Goal: Task Accomplishment & Management: Use online tool/utility

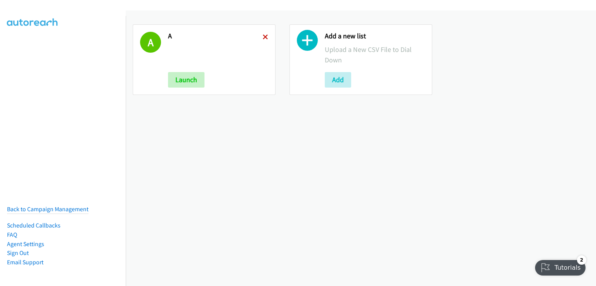
click at [264, 38] on icon at bounding box center [265, 37] width 5 height 5
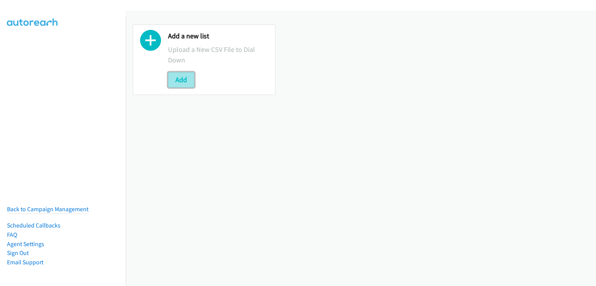
click at [187, 83] on button "Add" at bounding box center [181, 80] width 26 height 16
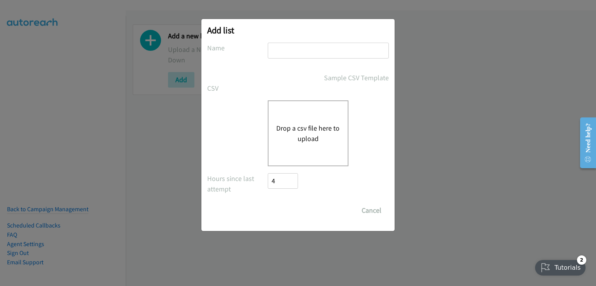
click at [292, 120] on div "Drop a csv file here to upload" at bounding box center [308, 134] width 81 height 66
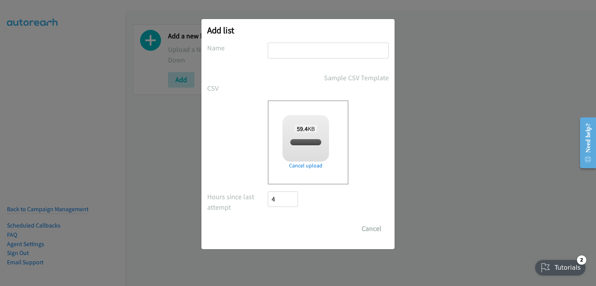
click at [290, 49] on input "text" at bounding box center [328, 51] width 121 height 16
checkbox input "true"
type input "a"
click at [392, 165] on div "Add list No phone fields were returned for that Report or List View Please uplo…" at bounding box center [297, 134] width 193 height 231
click at [289, 229] on input "Save List" at bounding box center [288, 229] width 41 height 16
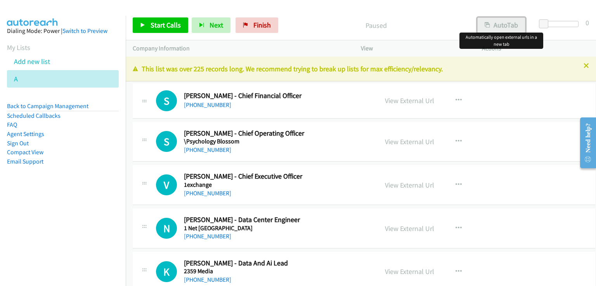
click at [507, 24] on button "AutoTab" at bounding box center [501, 25] width 48 height 16
click at [151, 27] on span "Start Calls" at bounding box center [166, 25] width 30 height 9
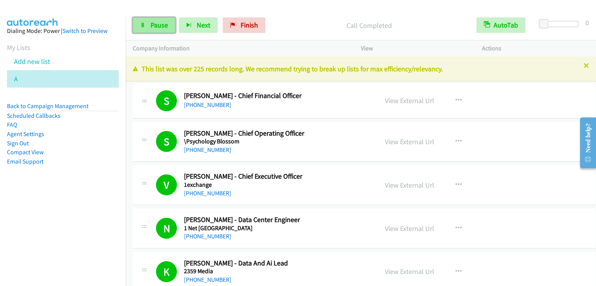
click at [154, 27] on span "Pause" at bounding box center [159, 25] width 17 height 9
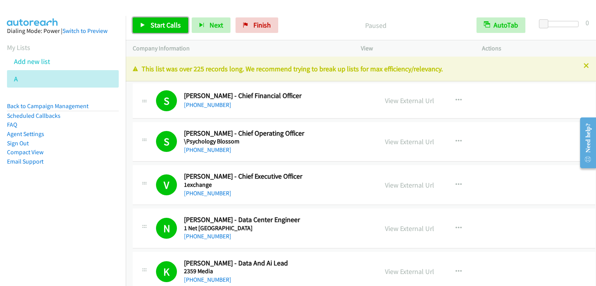
click at [154, 27] on span "Start Calls" at bounding box center [166, 25] width 30 height 9
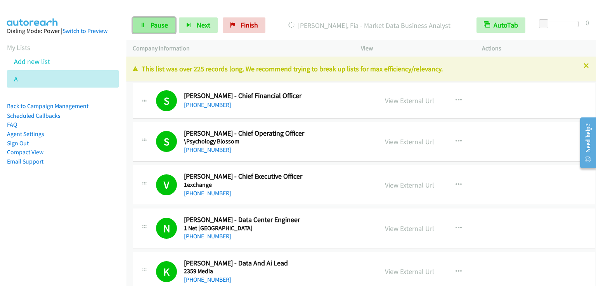
click at [162, 26] on span "Pause" at bounding box center [159, 25] width 17 height 9
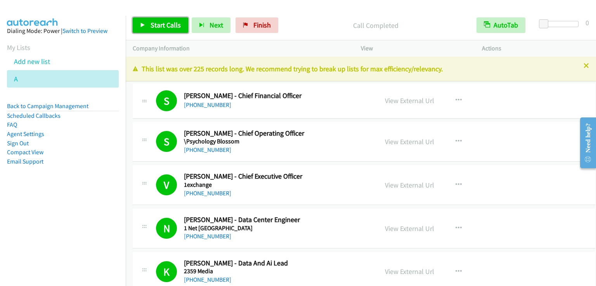
click at [163, 28] on span "Start Calls" at bounding box center [166, 25] width 30 height 9
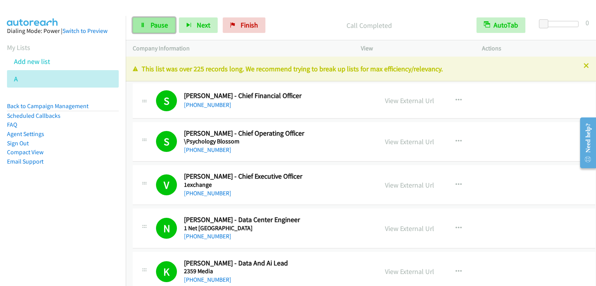
click at [172, 21] on link "Pause" at bounding box center [154, 25] width 43 height 16
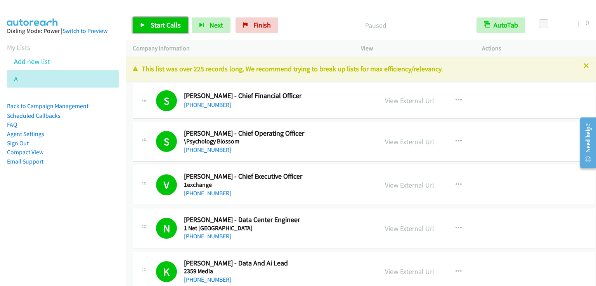
click at [178, 22] on span "Start Calls" at bounding box center [166, 25] width 30 height 9
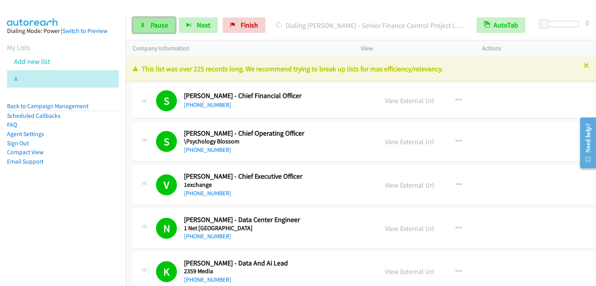
click at [151, 24] on span "Pause" at bounding box center [159, 25] width 17 height 9
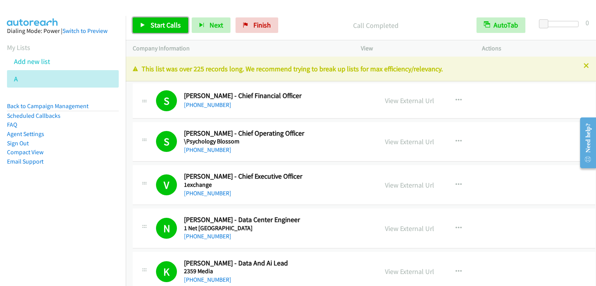
click at [162, 19] on link "Start Calls" at bounding box center [161, 25] width 56 height 16
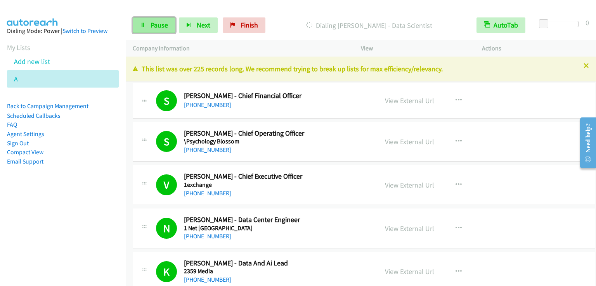
click at [161, 26] on span "Pause" at bounding box center [159, 25] width 17 height 9
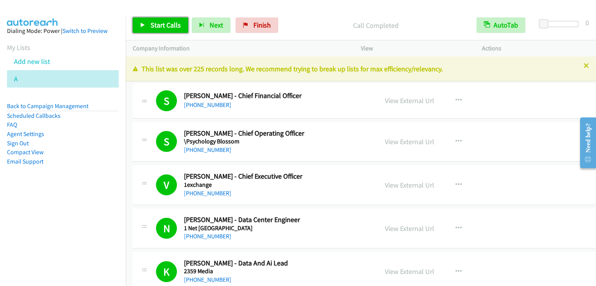
click at [163, 26] on span "Start Calls" at bounding box center [166, 25] width 30 height 9
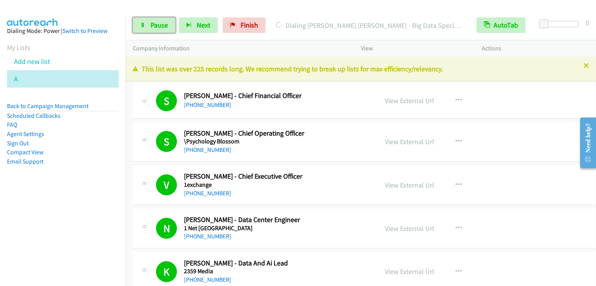
drag, startPoint x: 158, startPoint y: 24, endPoint x: 160, endPoint y: 0, distance: 24.1
click at [158, 24] on span "Pause" at bounding box center [159, 25] width 17 height 9
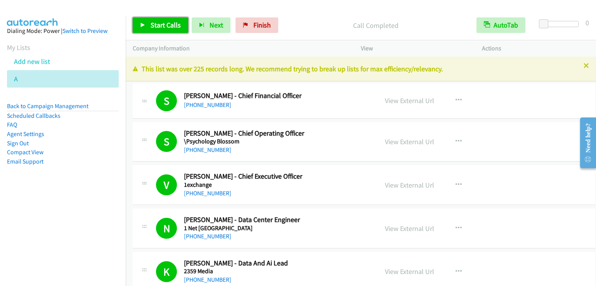
click at [163, 21] on span "Start Calls" at bounding box center [166, 25] width 30 height 9
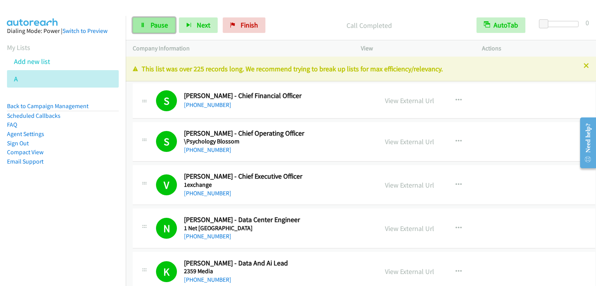
click at [142, 26] on icon at bounding box center [142, 25] width 5 height 5
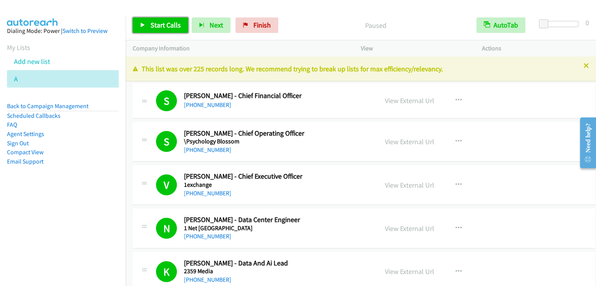
click at [142, 26] on icon at bounding box center [142, 25] width 5 height 5
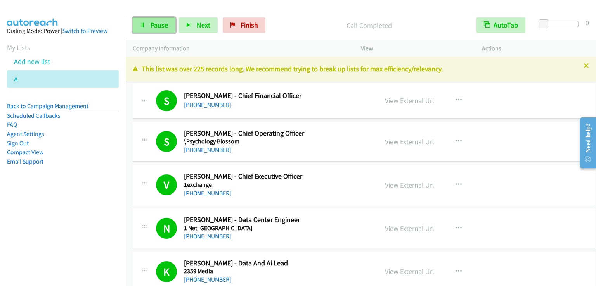
click at [160, 24] on span "Pause" at bounding box center [159, 25] width 17 height 9
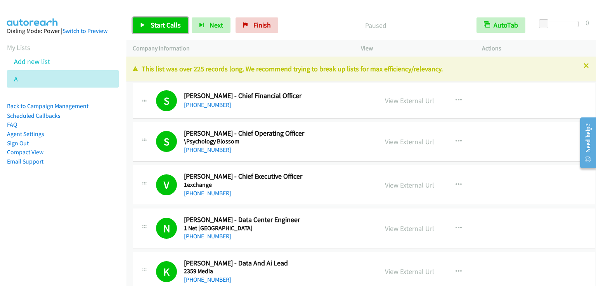
click at [160, 24] on span "Start Calls" at bounding box center [166, 25] width 30 height 9
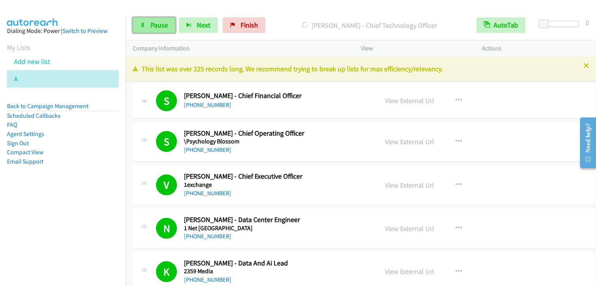
click at [158, 29] on span "Pause" at bounding box center [159, 25] width 17 height 9
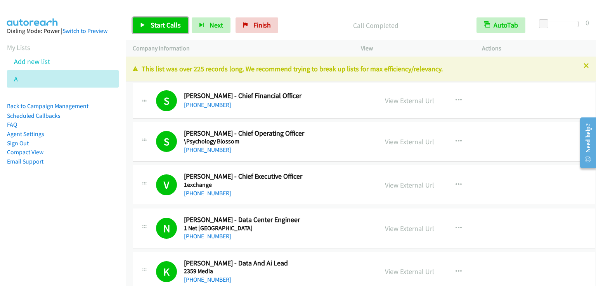
click at [143, 23] on icon at bounding box center [142, 25] width 5 height 5
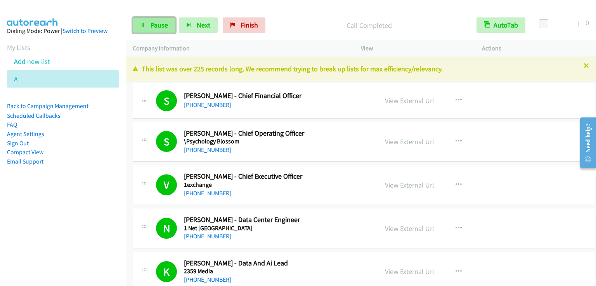
click at [158, 24] on span "Pause" at bounding box center [159, 25] width 17 height 9
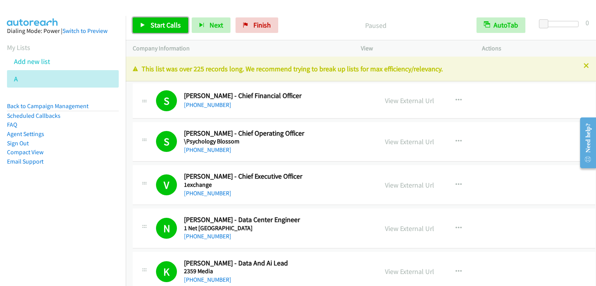
click at [158, 24] on span "Start Calls" at bounding box center [166, 25] width 30 height 9
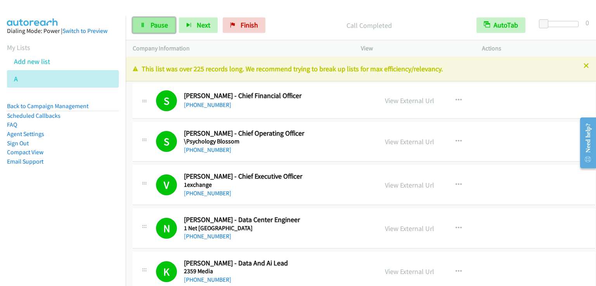
click at [158, 20] on link "Pause" at bounding box center [154, 25] width 43 height 16
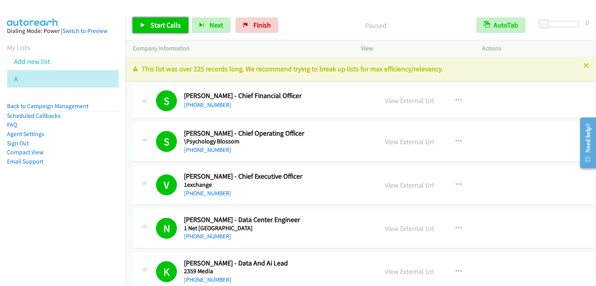
click at [158, 20] on link "Start Calls" at bounding box center [161, 25] width 56 height 16
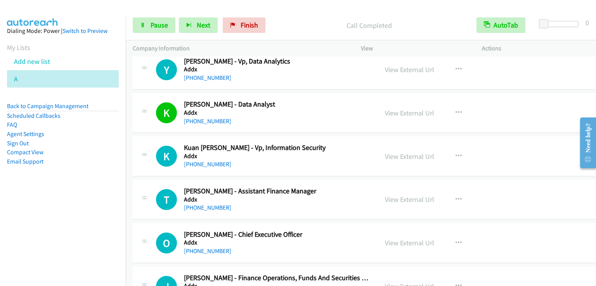
scroll to position [1902, 0]
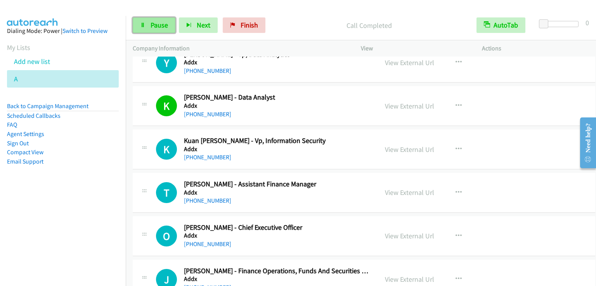
click at [156, 24] on span "Pause" at bounding box center [159, 25] width 17 height 9
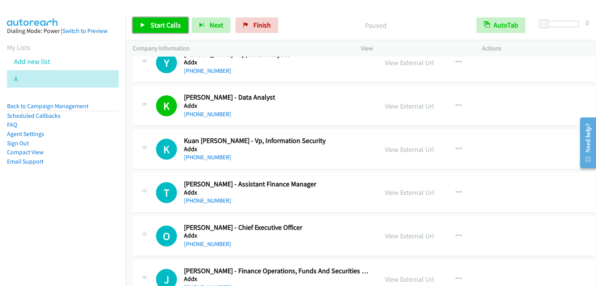
click at [155, 24] on span "Start Calls" at bounding box center [166, 25] width 30 height 9
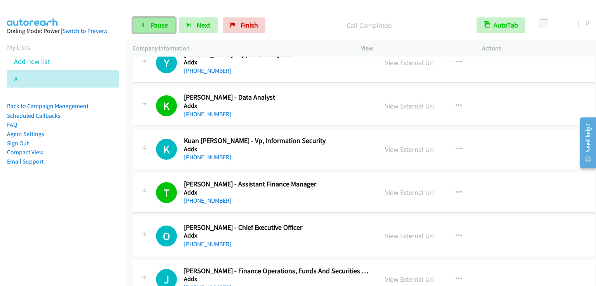
click at [155, 23] on span "Pause" at bounding box center [159, 25] width 17 height 9
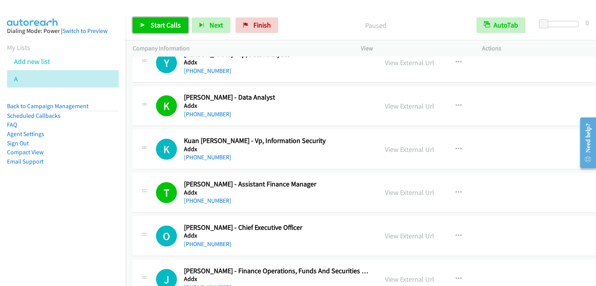
click at [155, 23] on span "Start Calls" at bounding box center [166, 25] width 30 height 9
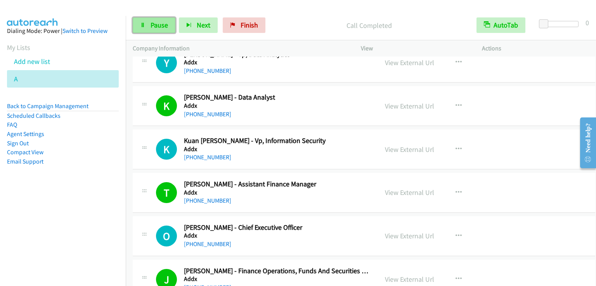
click at [161, 24] on span "Pause" at bounding box center [159, 25] width 17 height 9
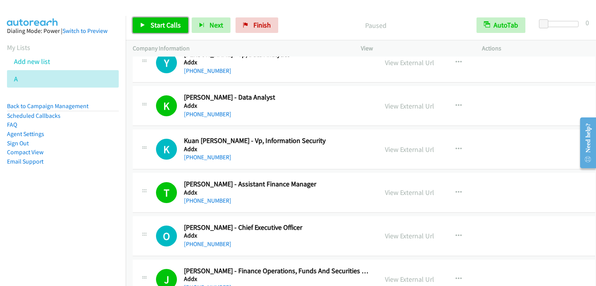
click at [162, 24] on span "Start Calls" at bounding box center [166, 25] width 30 height 9
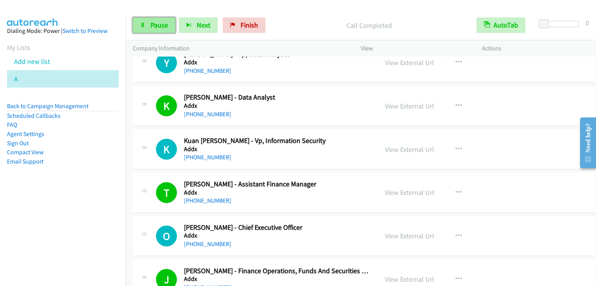
click at [155, 23] on span "Pause" at bounding box center [159, 25] width 17 height 9
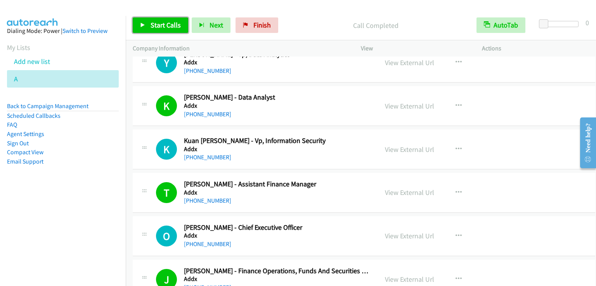
click at [167, 28] on span "Start Calls" at bounding box center [166, 25] width 30 height 9
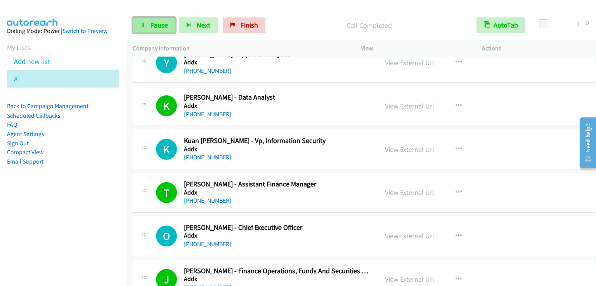
click at [163, 26] on span "Pause" at bounding box center [159, 25] width 17 height 9
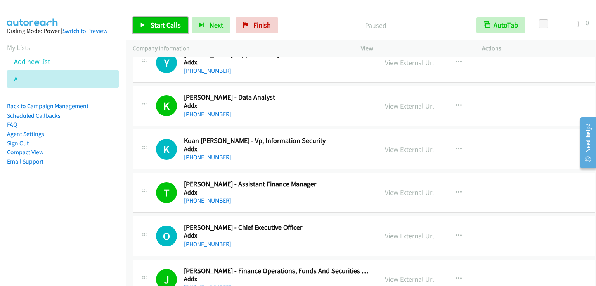
click at [163, 26] on span "Start Calls" at bounding box center [166, 25] width 30 height 9
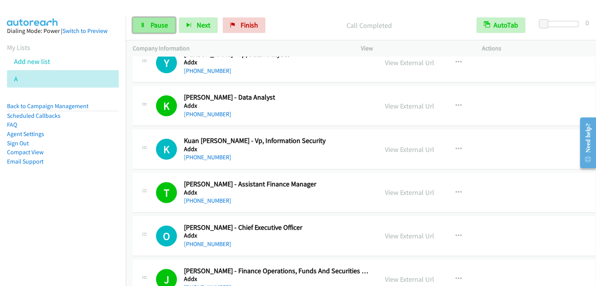
click at [155, 23] on span "Pause" at bounding box center [159, 25] width 17 height 9
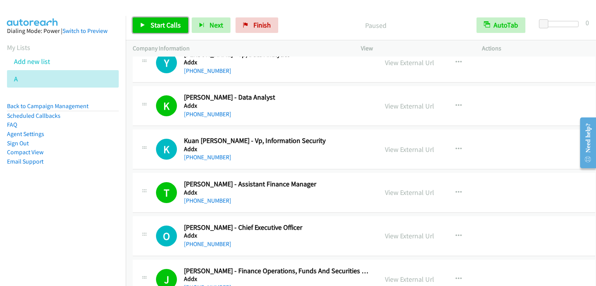
click at [155, 20] on link "Start Calls" at bounding box center [161, 25] width 56 height 16
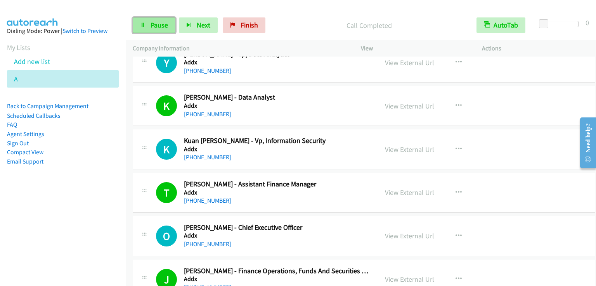
click at [154, 25] on span "Pause" at bounding box center [159, 25] width 17 height 9
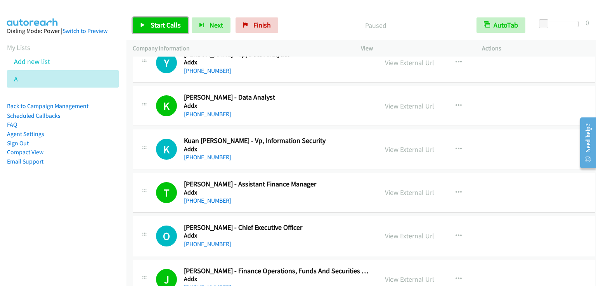
click at [154, 25] on span "Start Calls" at bounding box center [166, 25] width 30 height 9
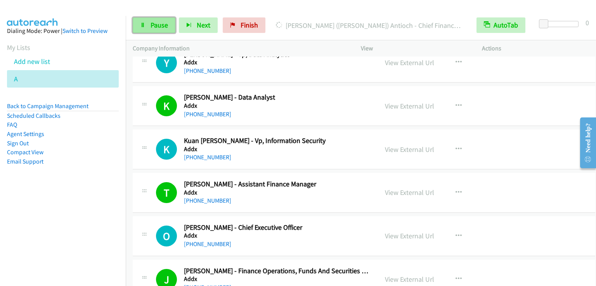
click at [153, 25] on span "Pause" at bounding box center [159, 25] width 17 height 9
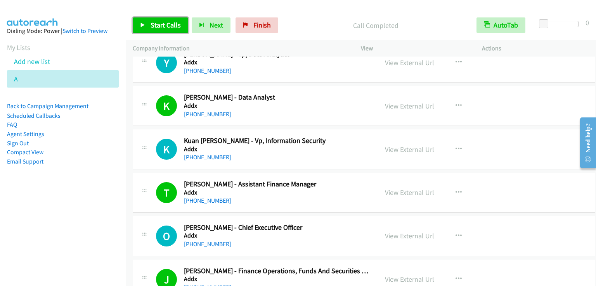
click at [160, 19] on link "Start Calls" at bounding box center [161, 25] width 56 height 16
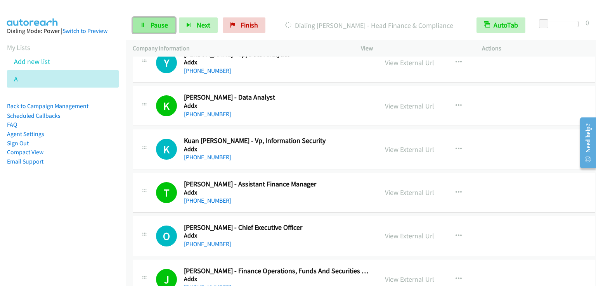
click at [161, 24] on span "Pause" at bounding box center [159, 25] width 17 height 9
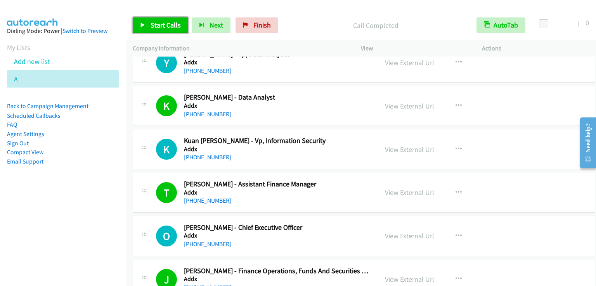
click at [165, 26] on span "Start Calls" at bounding box center [166, 25] width 30 height 9
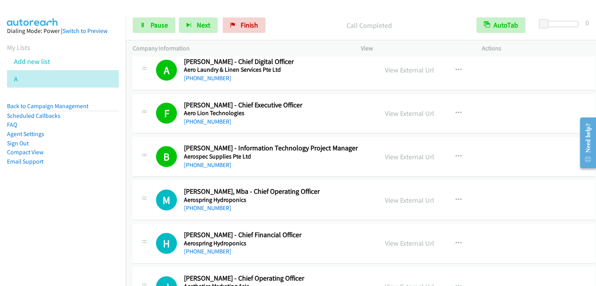
scroll to position [3067, 0]
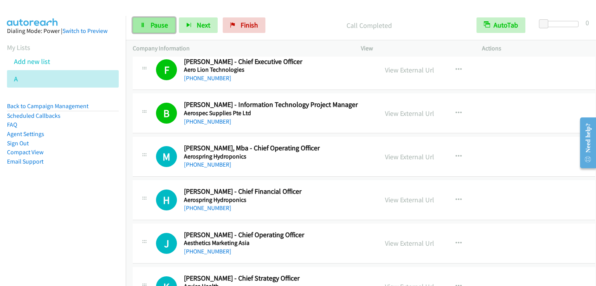
click at [152, 30] on link "Pause" at bounding box center [154, 25] width 43 height 16
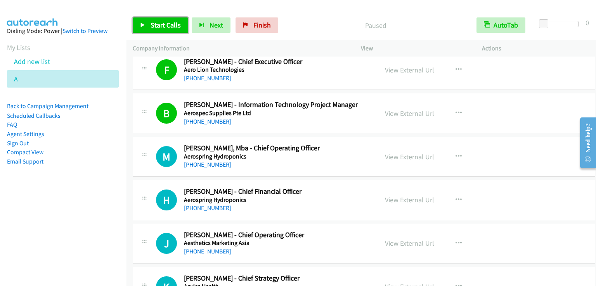
click at [152, 30] on link "Start Calls" at bounding box center [161, 25] width 56 height 16
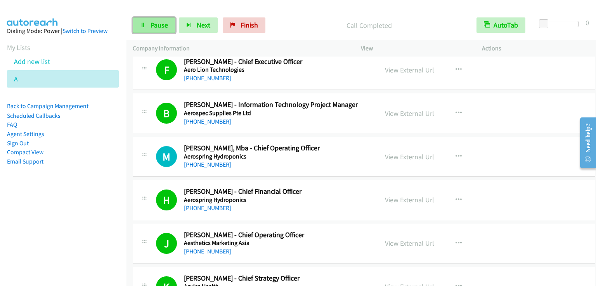
click at [163, 26] on span "Pause" at bounding box center [159, 25] width 17 height 9
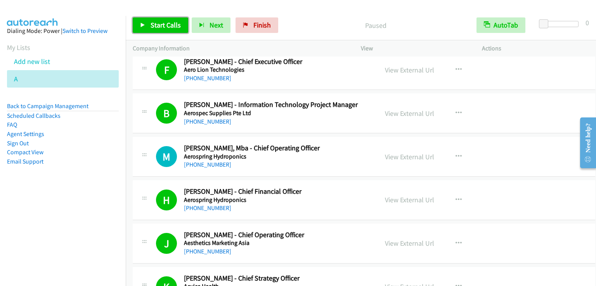
click at [163, 26] on span "Start Calls" at bounding box center [166, 25] width 30 height 9
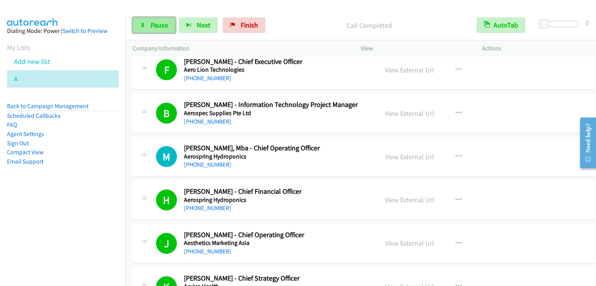
click at [159, 26] on span "Pause" at bounding box center [159, 25] width 17 height 9
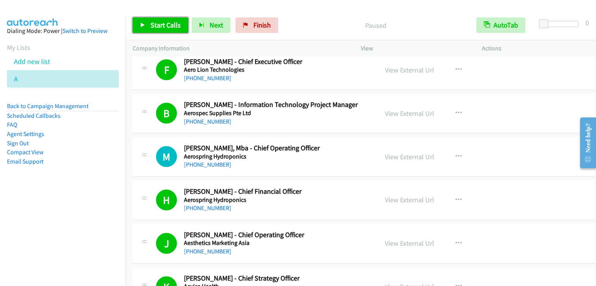
click at [159, 26] on span "Start Calls" at bounding box center [166, 25] width 30 height 9
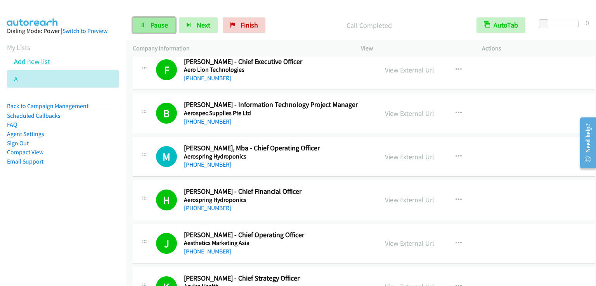
click at [154, 23] on span "Pause" at bounding box center [159, 25] width 17 height 9
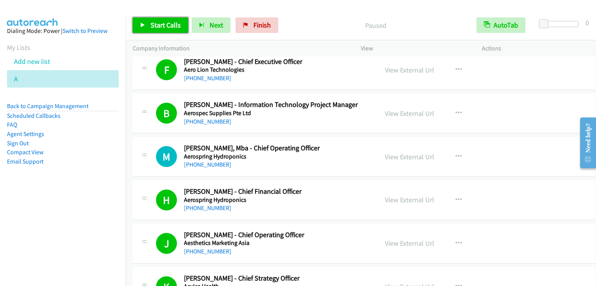
click at [154, 23] on span "Start Calls" at bounding box center [166, 25] width 30 height 9
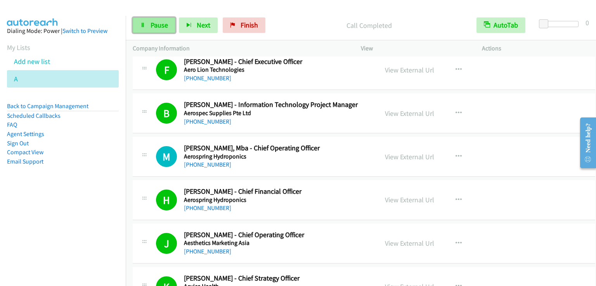
click at [159, 19] on link "Pause" at bounding box center [154, 25] width 43 height 16
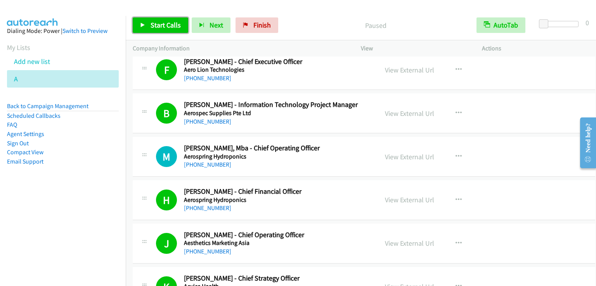
click at [159, 19] on link "Start Calls" at bounding box center [161, 25] width 56 height 16
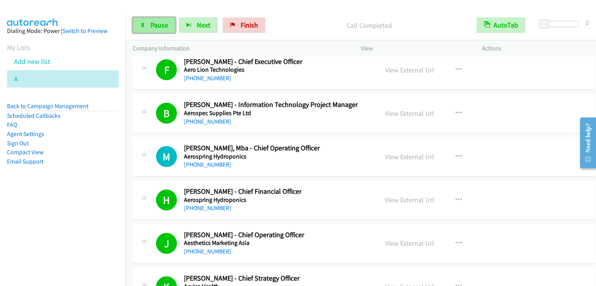
click at [148, 21] on link "Pause" at bounding box center [154, 25] width 43 height 16
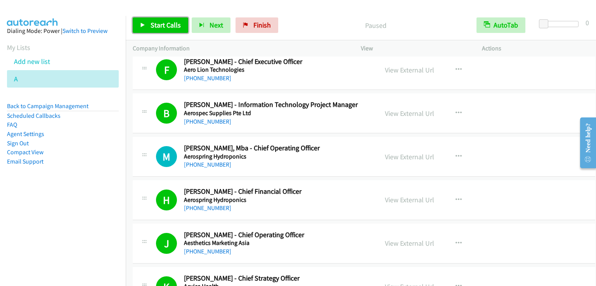
click at [148, 21] on link "Start Calls" at bounding box center [161, 25] width 56 height 16
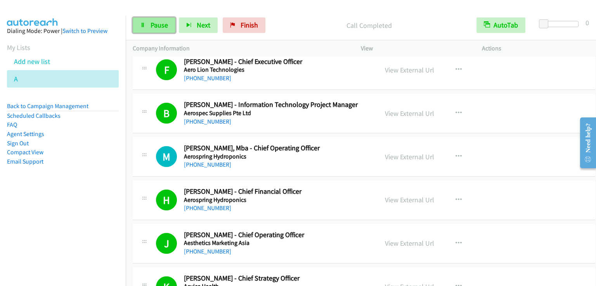
click at [156, 19] on link "Pause" at bounding box center [154, 25] width 43 height 16
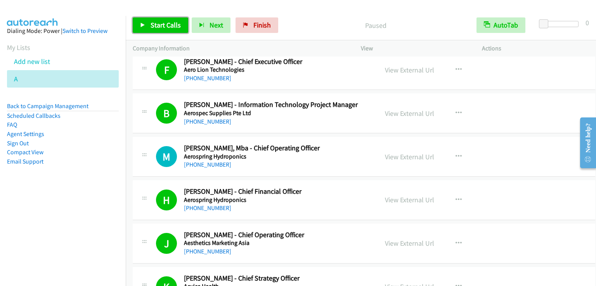
click at [156, 19] on link "Start Calls" at bounding box center [161, 25] width 56 height 16
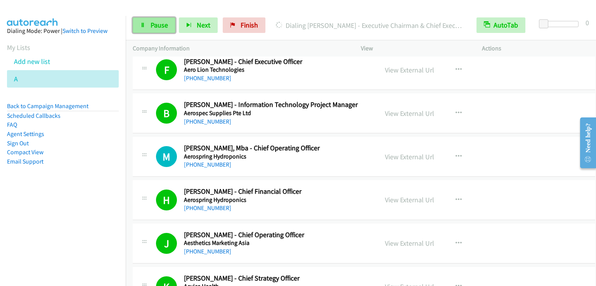
click at [161, 24] on span "Pause" at bounding box center [159, 25] width 17 height 9
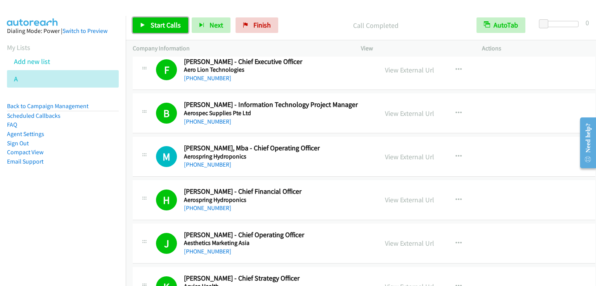
click at [142, 24] on icon at bounding box center [142, 25] width 5 height 5
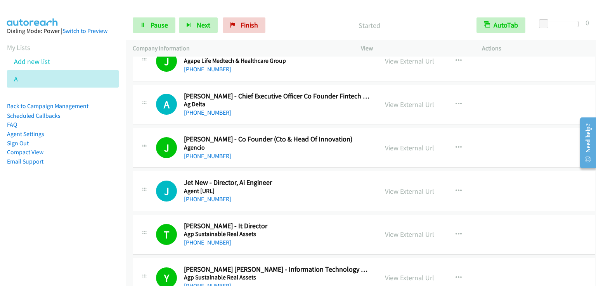
scroll to position [3571, 0]
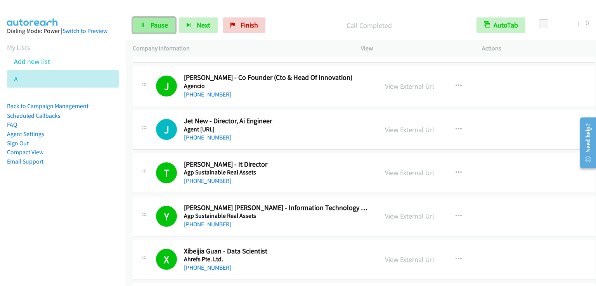
click at [155, 21] on span "Pause" at bounding box center [159, 25] width 17 height 9
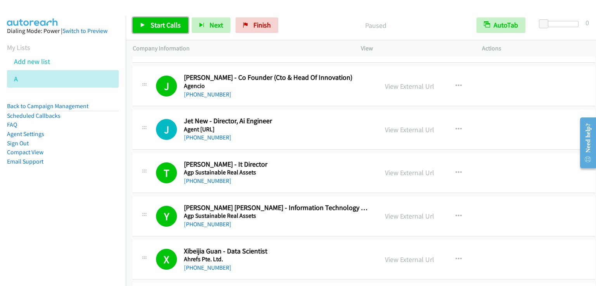
click at [155, 21] on span "Start Calls" at bounding box center [166, 25] width 30 height 9
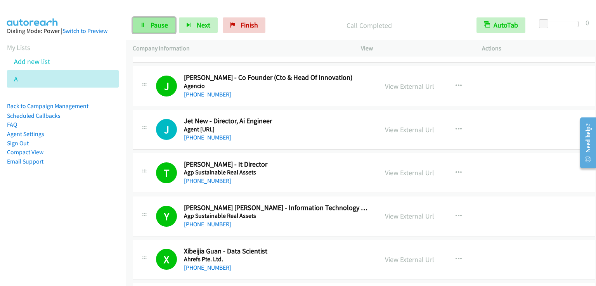
click at [154, 30] on link "Pause" at bounding box center [154, 25] width 43 height 16
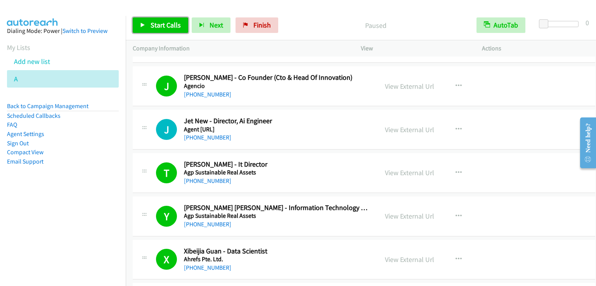
click at [154, 30] on link "Start Calls" at bounding box center [161, 25] width 56 height 16
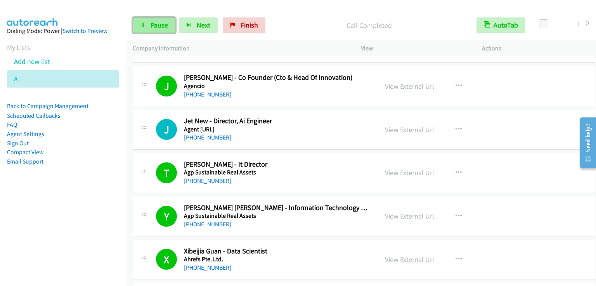
click at [165, 21] on span "Pause" at bounding box center [159, 25] width 17 height 9
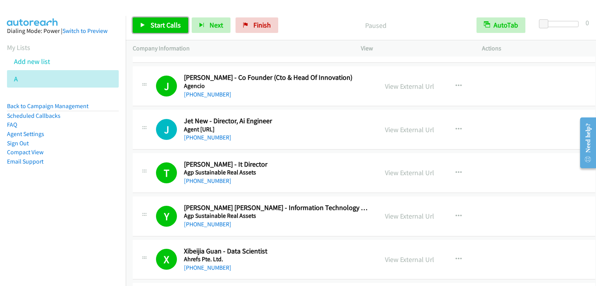
click at [165, 21] on span "Start Calls" at bounding box center [166, 25] width 30 height 9
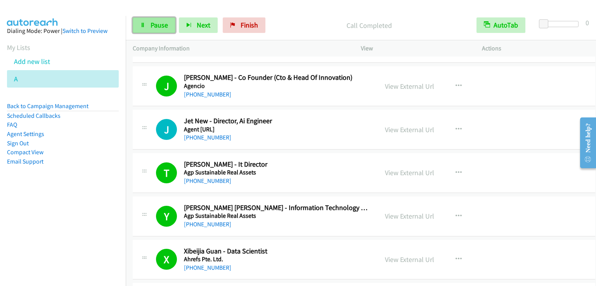
click at [151, 27] on span "Pause" at bounding box center [159, 25] width 17 height 9
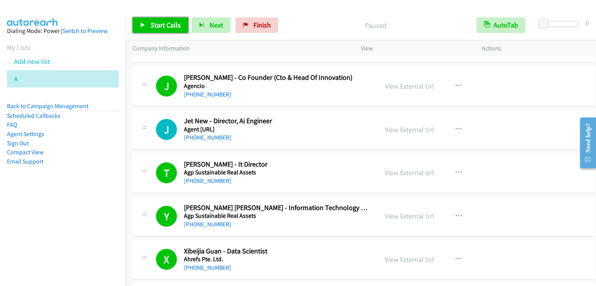
click at [149, 25] on link "Start Calls" at bounding box center [161, 25] width 56 height 16
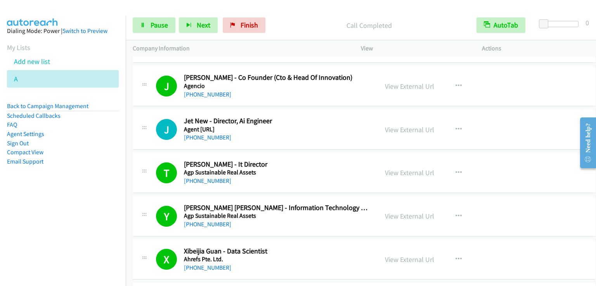
click at [170, 37] on div "Start Calls Pause Next Finish Call Completed AutoTab AutoTab 0" at bounding box center [361, 25] width 470 height 30
click at [163, 30] on link "Pause" at bounding box center [154, 25] width 43 height 16
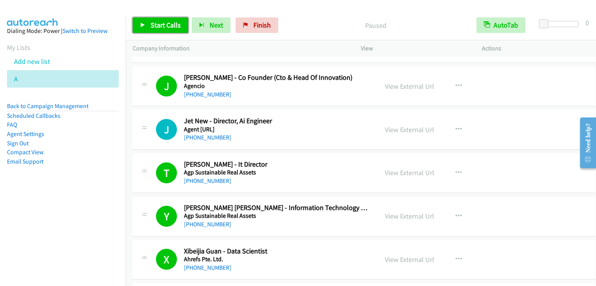
click at [163, 30] on link "Start Calls" at bounding box center [161, 25] width 56 height 16
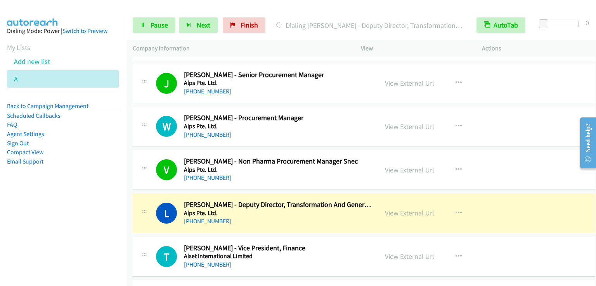
scroll to position [5357, 0]
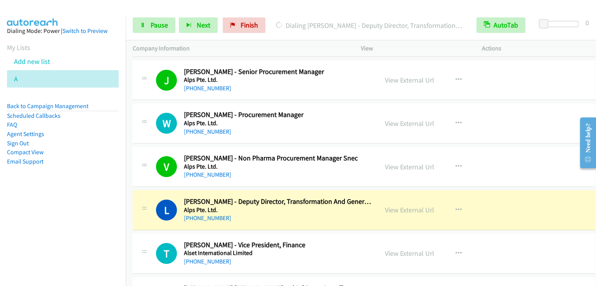
click at [394, 119] on link "View External Url" at bounding box center [409, 123] width 49 height 9
click at [155, 26] on span "Pause" at bounding box center [159, 25] width 17 height 9
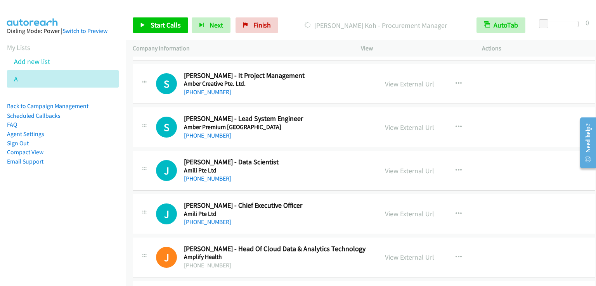
scroll to position [5939, 0]
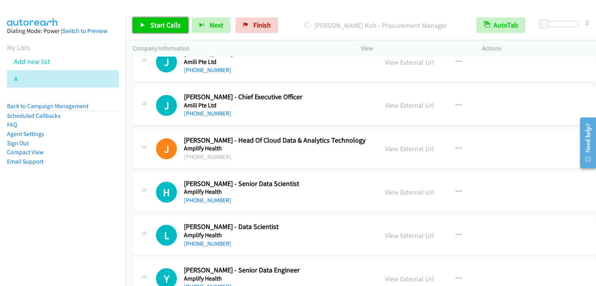
click at [157, 22] on span "Start Calls" at bounding box center [166, 25] width 30 height 9
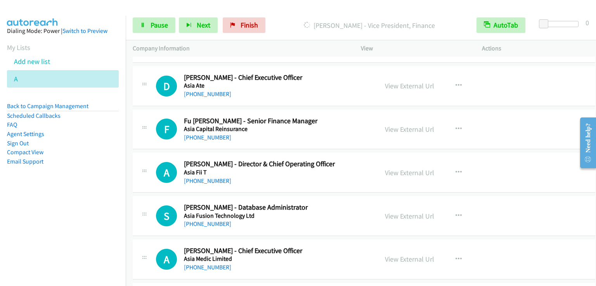
scroll to position [9123, 0]
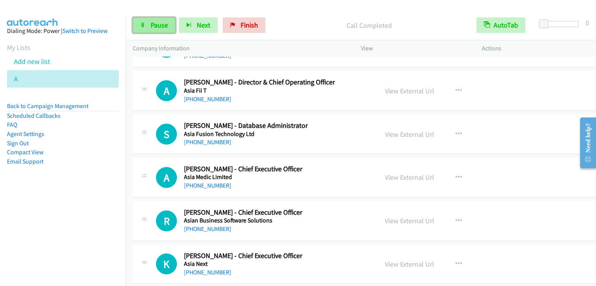
click at [151, 22] on span "Pause" at bounding box center [159, 25] width 17 height 9
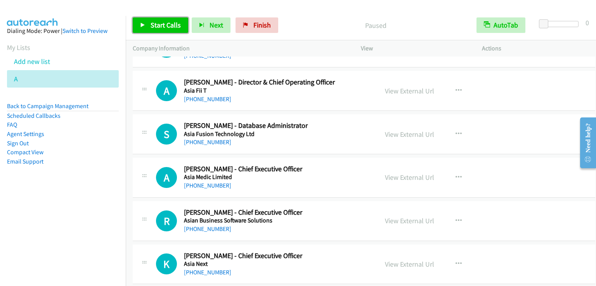
click at [151, 22] on span "Start Calls" at bounding box center [166, 25] width 30 height 9
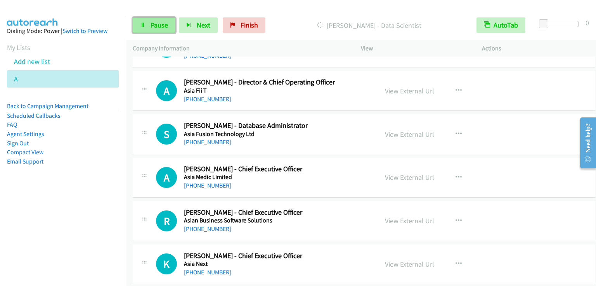
click at [166, 29] on span "Pause" at bounding box center [159, 25] width 17 height 9
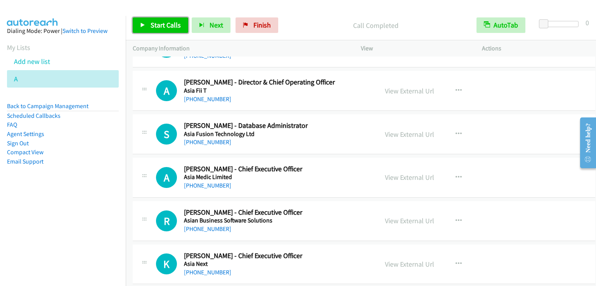
click at [157, 25] on span "Start Calls" at bounding box center [166, 25] width 30 height 9
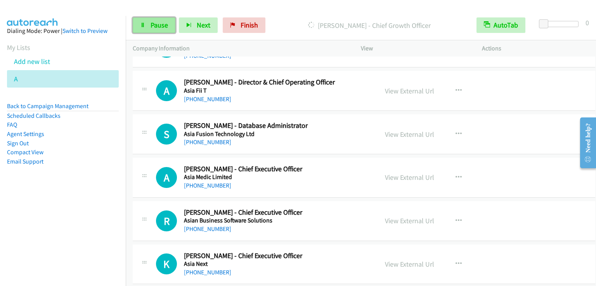
click at [161, 30] on link "Pause" at bounding box center [154, 25] width 43 height 16
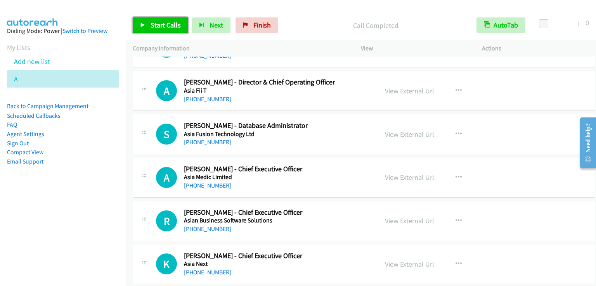
click at [149, 24] on link "Start Calls" at bounding box center [161, 25] width 56 height 16
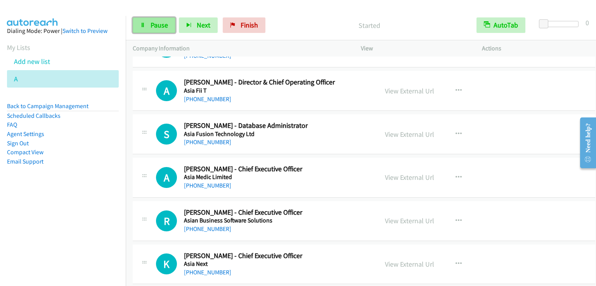
click at [171, 22] on link "Pause" at bounding box center [154, 25] width 43 height 16
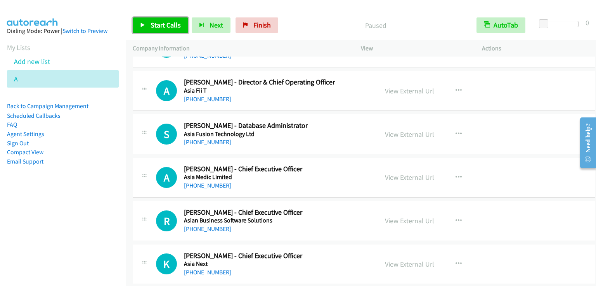
click at [170, 22] on span "Start Calls" at bounding box center [166, 25] width 30 height 9
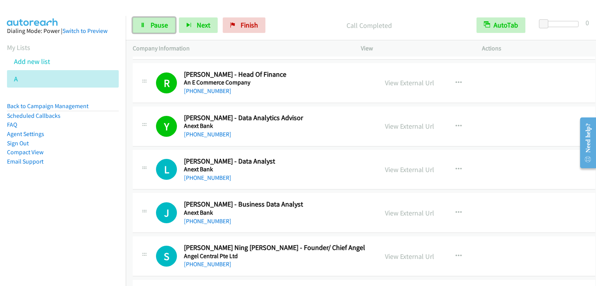
scroll to position [6444, 0]
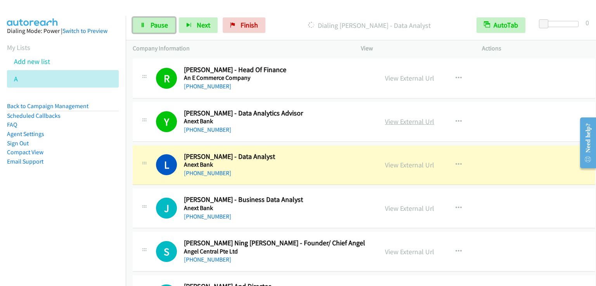
click at [392, 117] on link "View External Url" at bounding box center [409, 121] width 49 height 9
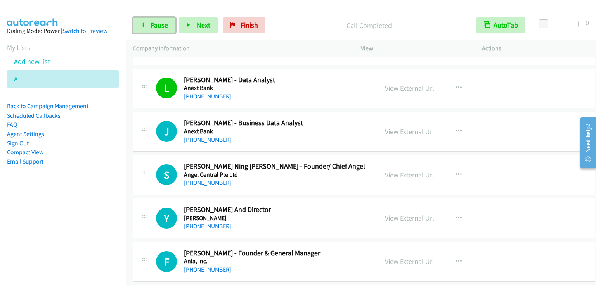
scroll to position [6522, 0]
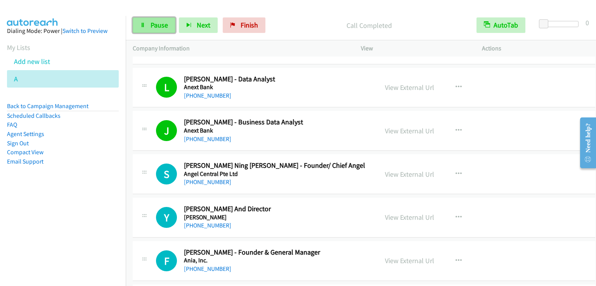
click at [163, 25] on span "Pause" at bounding box center [159, 25] width 17 height 9
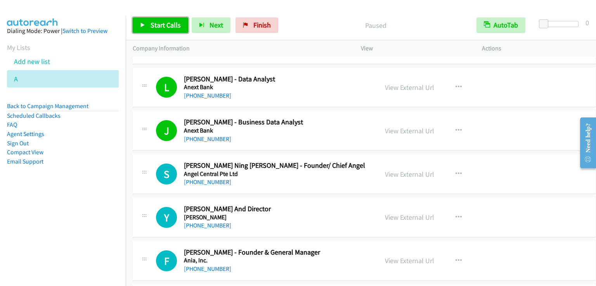
click at [163, 25] on span "Start Calls" at bounding box center [166, 25] width 30 height 9
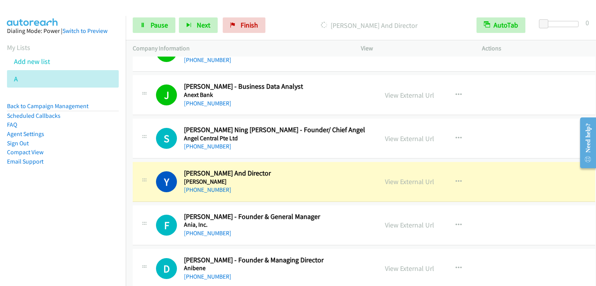
scroll to position [6561, 0]
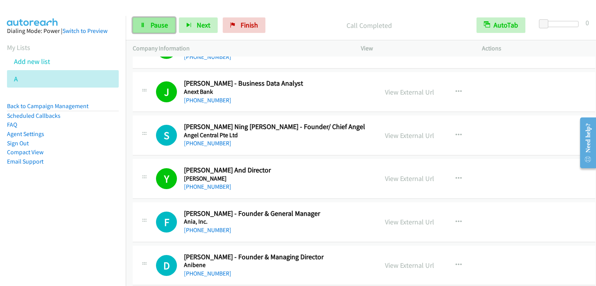
click at [153, 20] on link "Pause" at bounding box center [154, 25] width 43 height 16
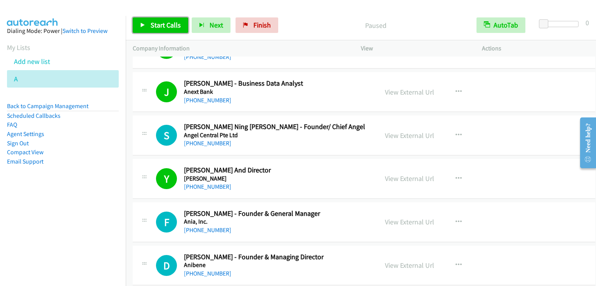
click at [154, 20] on link "Start Calls" at bounding box center [161, 25] width 56 height 16
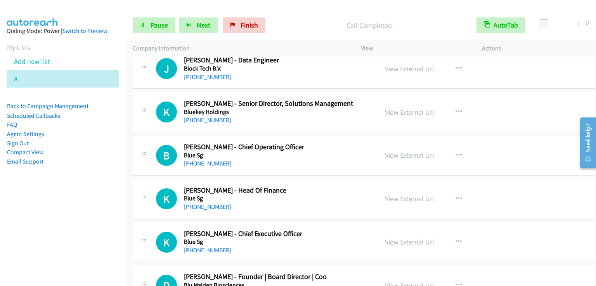
scroll to position [12035, 0]
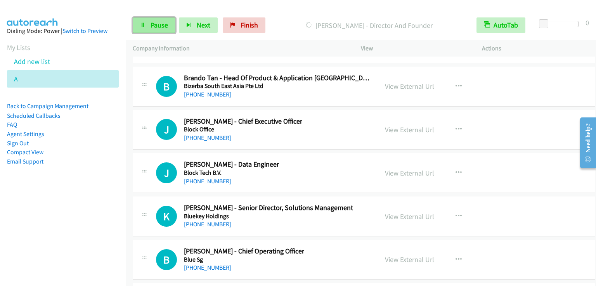
click at [158, 25] on span "Pause" at bounding box center [159, 25] width 17 height 9
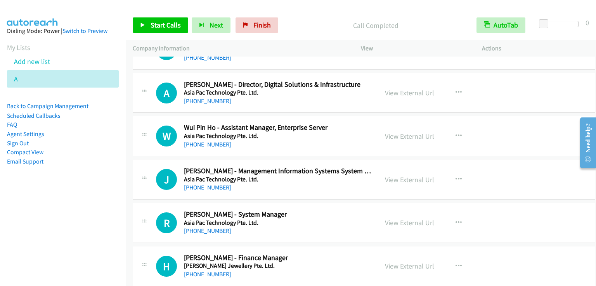
scroll to position [9512, 0]
click at [398, 175] on link "View External Url" at bounding box center [409, 179] width 49 height 9
click at [394, 218] on link "View External Url" at bounding box center [409, 222] width 49 height 9
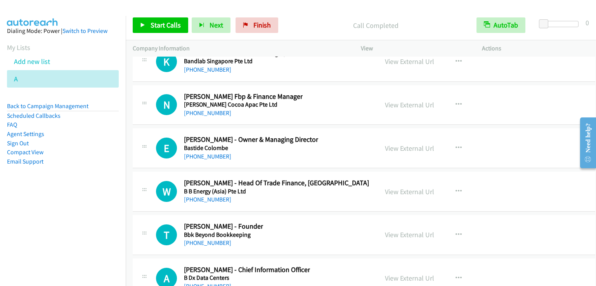
scroll to position [10793, 0]
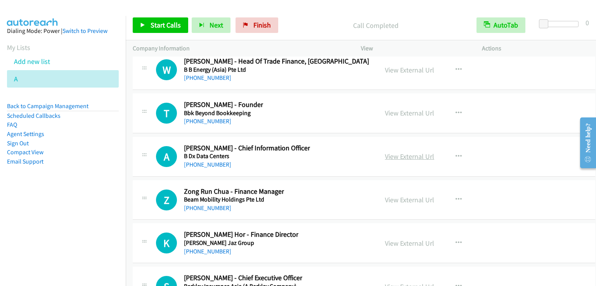
click at [402, 152] on link "View External Url" at bounding box center [409, 156] width 49 height 9
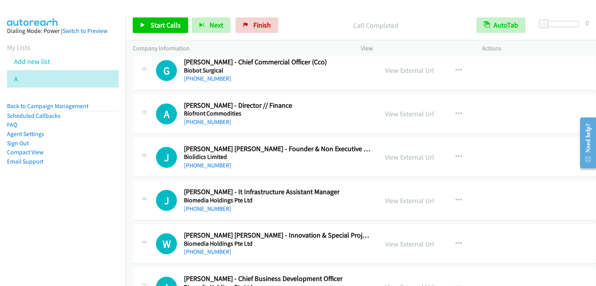
scroll to position [11531, 0]
click at [394, 196] on link "View External Url" at bounding box center [409, 200] width 49 height 9
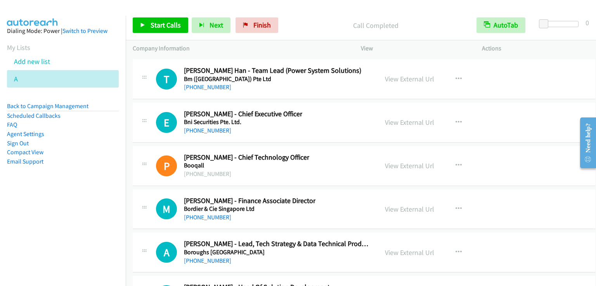
scroll to position [12462, 0]
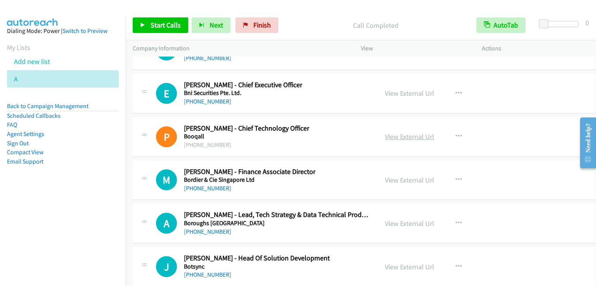
click at [401, 132] on link "View External Url" at bounding box center [409, 136] width 49 height 9
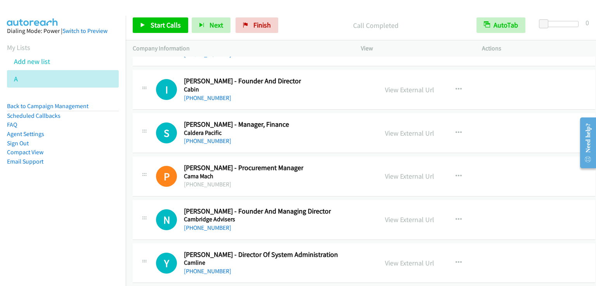
scroll to position [13510, 0]
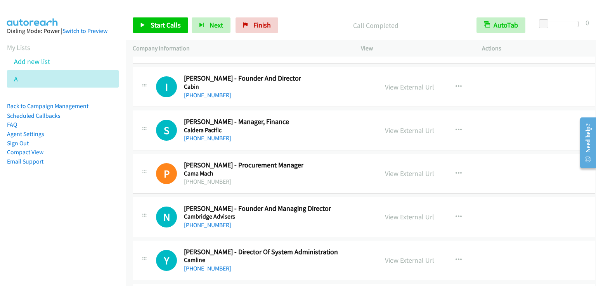
drag, startPoint x: 413, startPoint y: 151, endPoint x: 170, endPoint y: 2, distance: 285.1
click at [393, 169] on link "View External Url" at bounding box center [409, 173] width 49 height 9
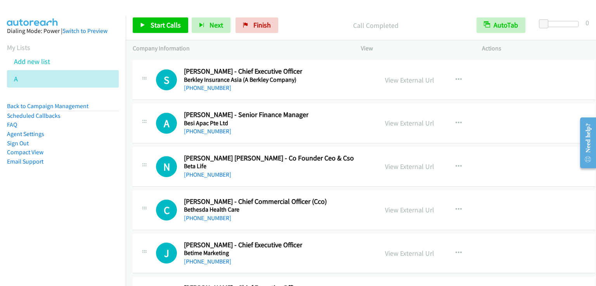
scroll to position [10978, 0]
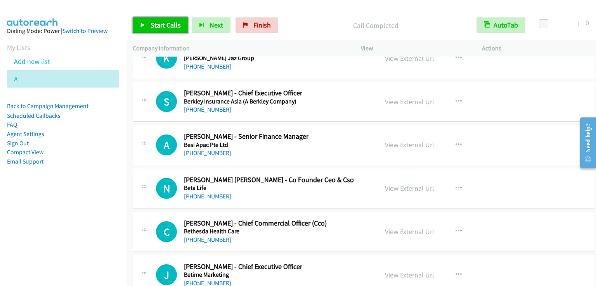
click at [155, 24] on span "Start Calls" at bounding box center [166, 25] width 30 height 9
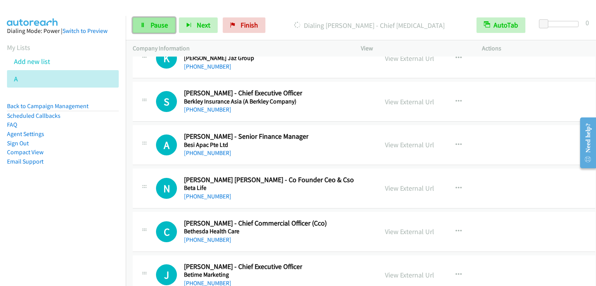
click at [146, 17] on link "Pause" at bounding box center [154, 25] width 43 height 16
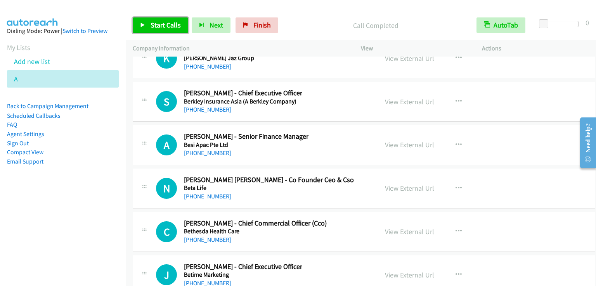
click at [162, 27] on span "Start Calls" at bounding box center [166, 25] width 30 height 9
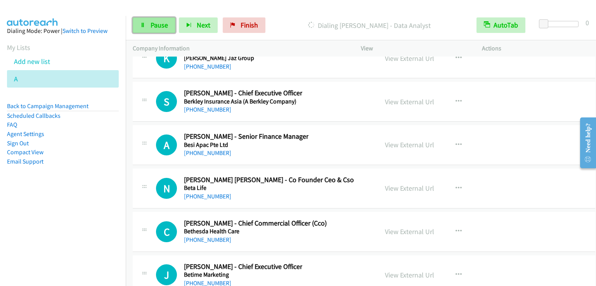
click at [153, 24] on span "Pause" at bounding box center [159, 25] width 17 height 9
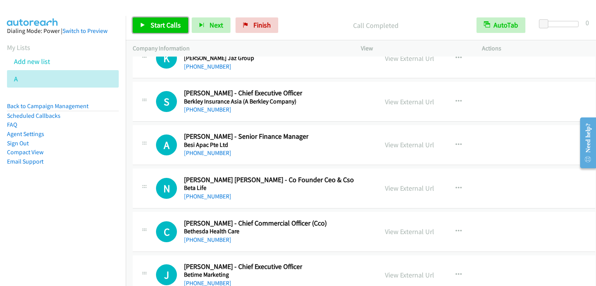
click at [167, 27] on span "Start Calls" at bounding box center [166, 25] width 30 height 9
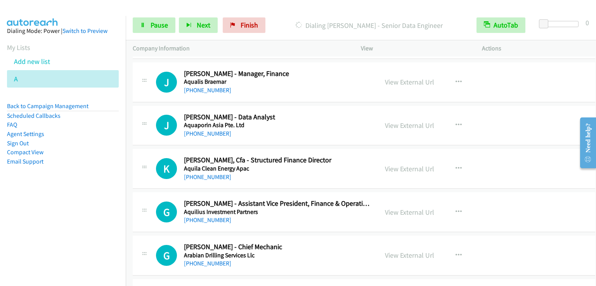
scroll to position [7679, 0]
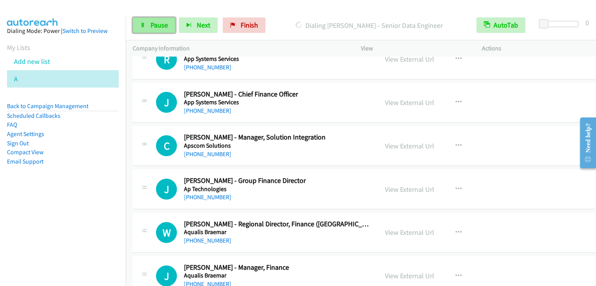
click at [148, 19] on link "Pause" at bounding box center [154, 25] width 43 height 16
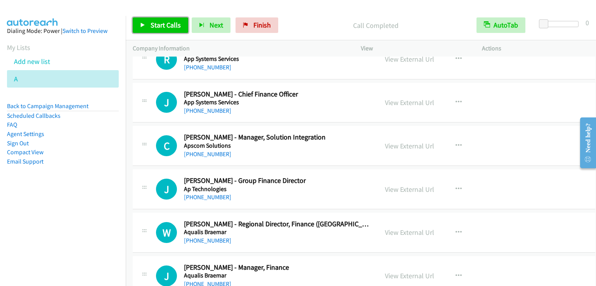
click at [168, 22] on span "Start Calls" at bounding box center [166, 25] width 30 height 9
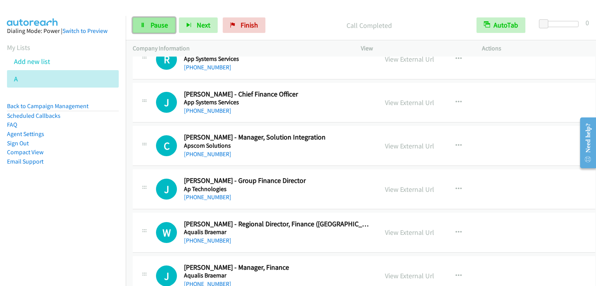
click at [164, 27] on span "Pause" at bounding box center [159, 25] width 17 height 9
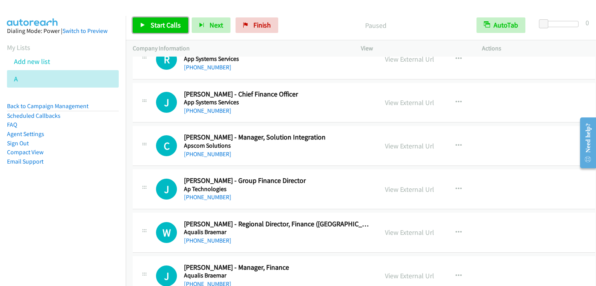
click at [161, 21] on span "Start Calls" at bounding box center [166, 25] width 30 height 9
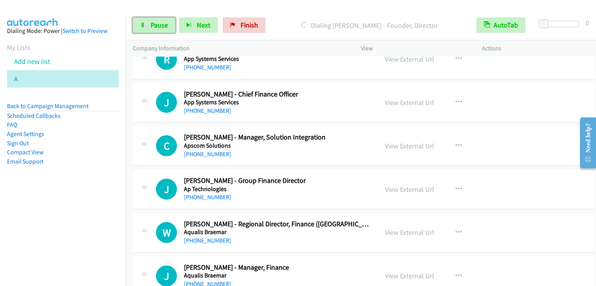
drag, startPoint x: 161, startPoint y: 23, endPoint x: 163, endPoint y: 10, distance: 12.5
click at [160, 23] on span "Pause" at bounding box center [159, 25] width 17 height 9
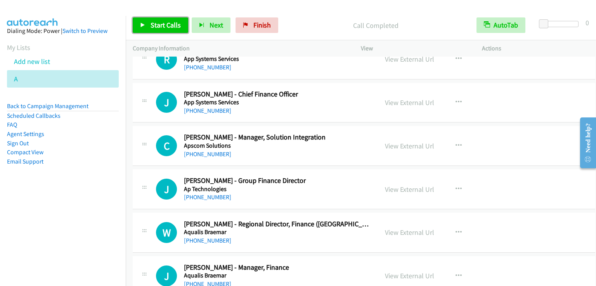
click at [165, 24] on span "Start Calls" at bounding box center [166, 25] width 30 height 9
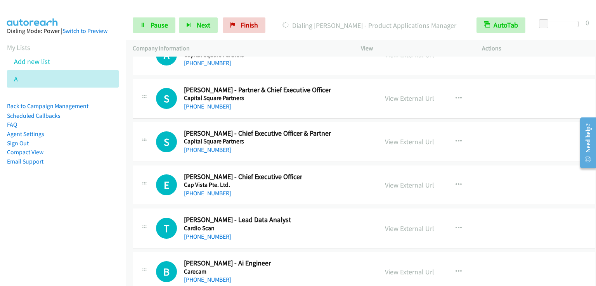
scroll to position [13812, 0]
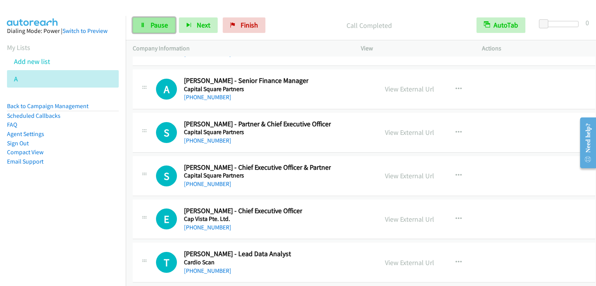
click at [157, 32] on link "Pause" at bounding box center [154, 25] width 43 height 16
